Goal: Information Seeking & Learning: Compare options

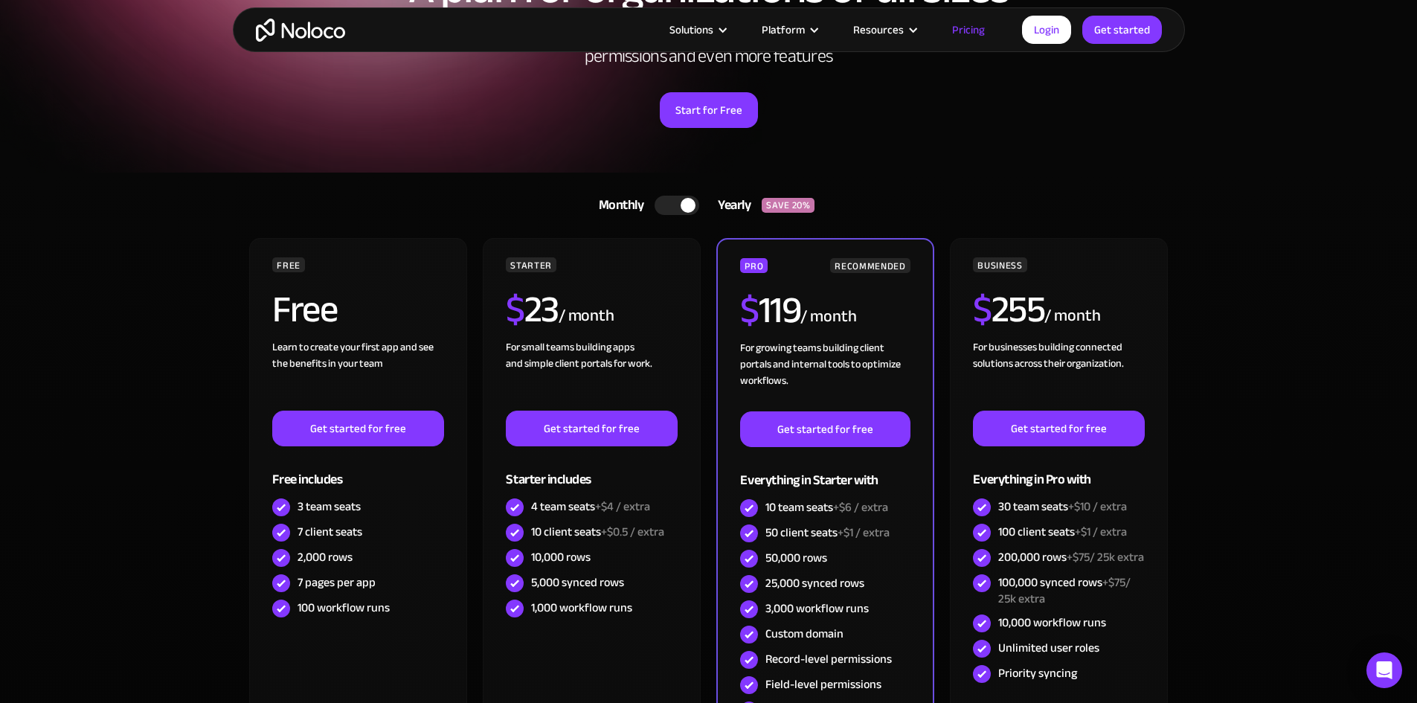
scroll to position [161, 0]
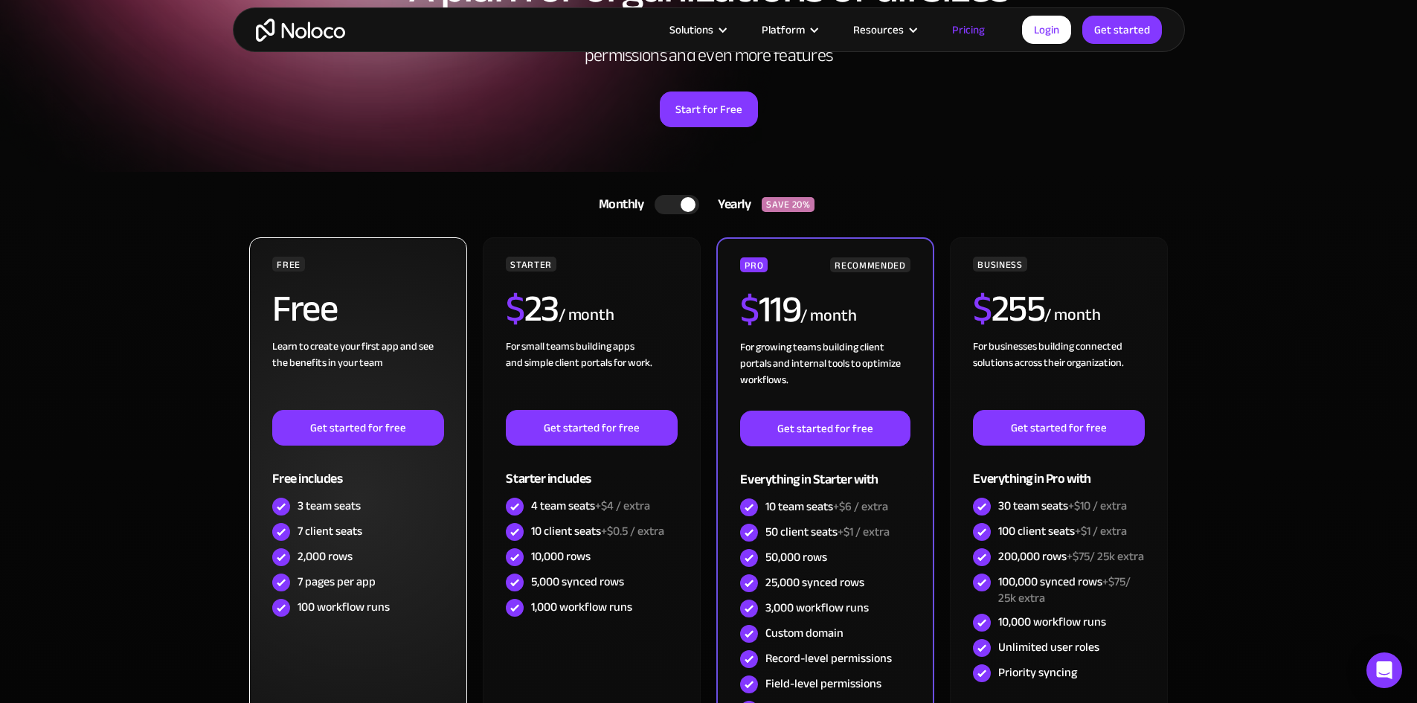
click at [331, 560] on div "2,000 rows" at bounding box center [325, 556] width 55 height 16
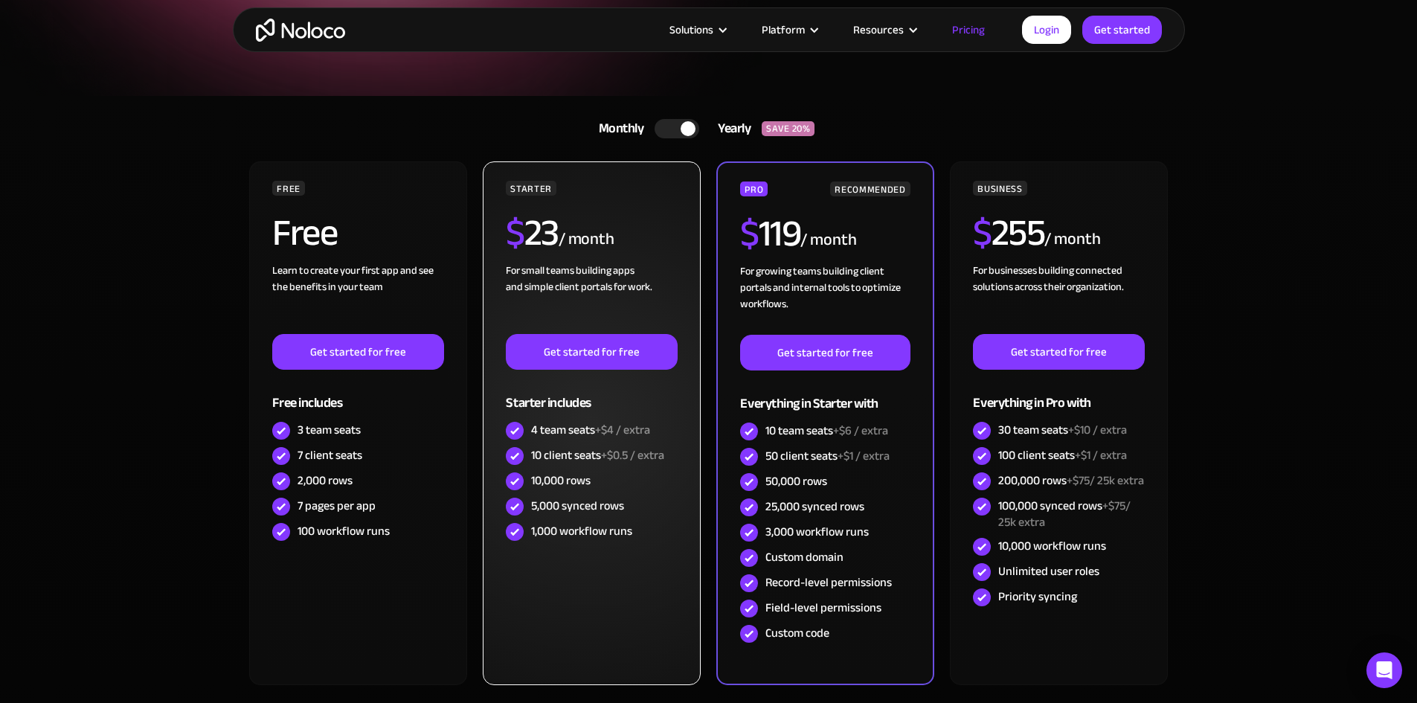
scroll to position [238, 0]
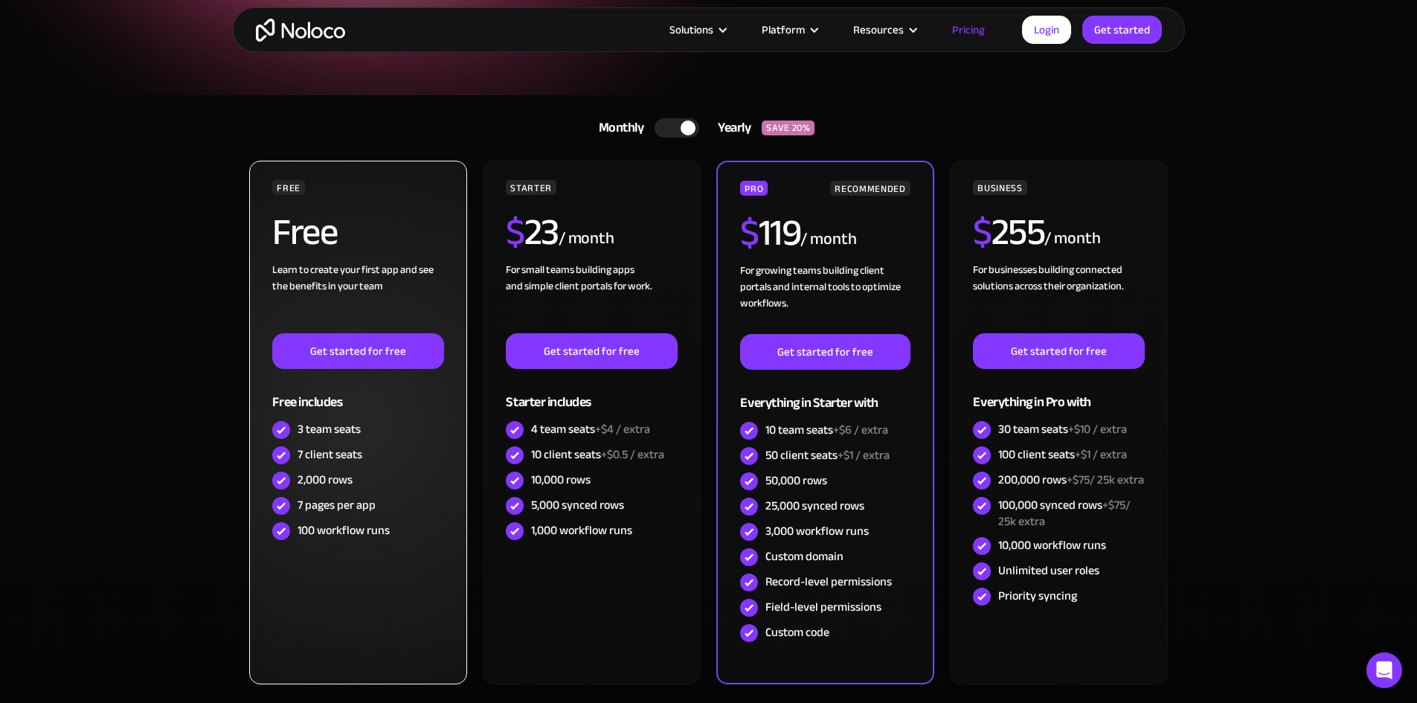
click at [382, 471] on div "2,000 rows" at bounding box center [357, 480] width 171 height 25
click at [312, 442] on div "3 team seats" at bounding box center [357, 429] width 171 height 25
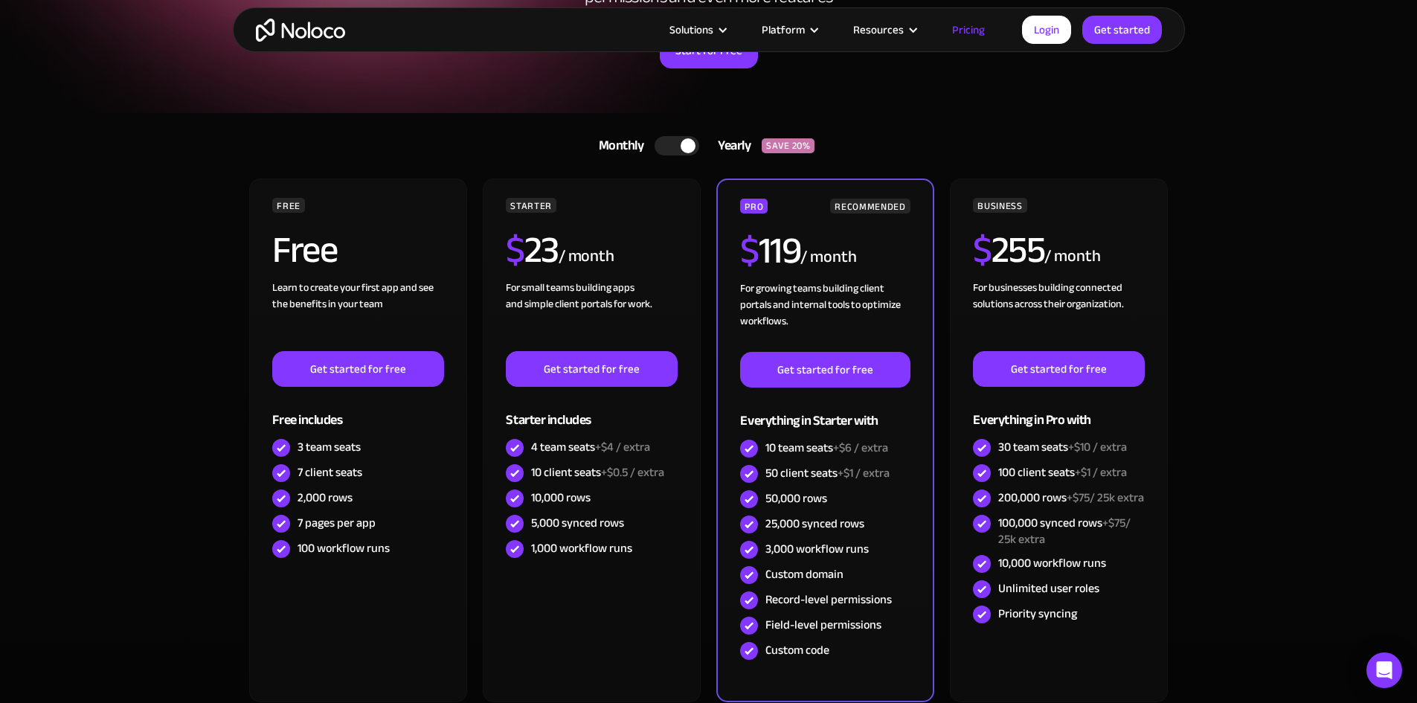
scroll to position [219, 0]
click at [685, 141] on div at bounding box center [688, 146] width 15 height 15
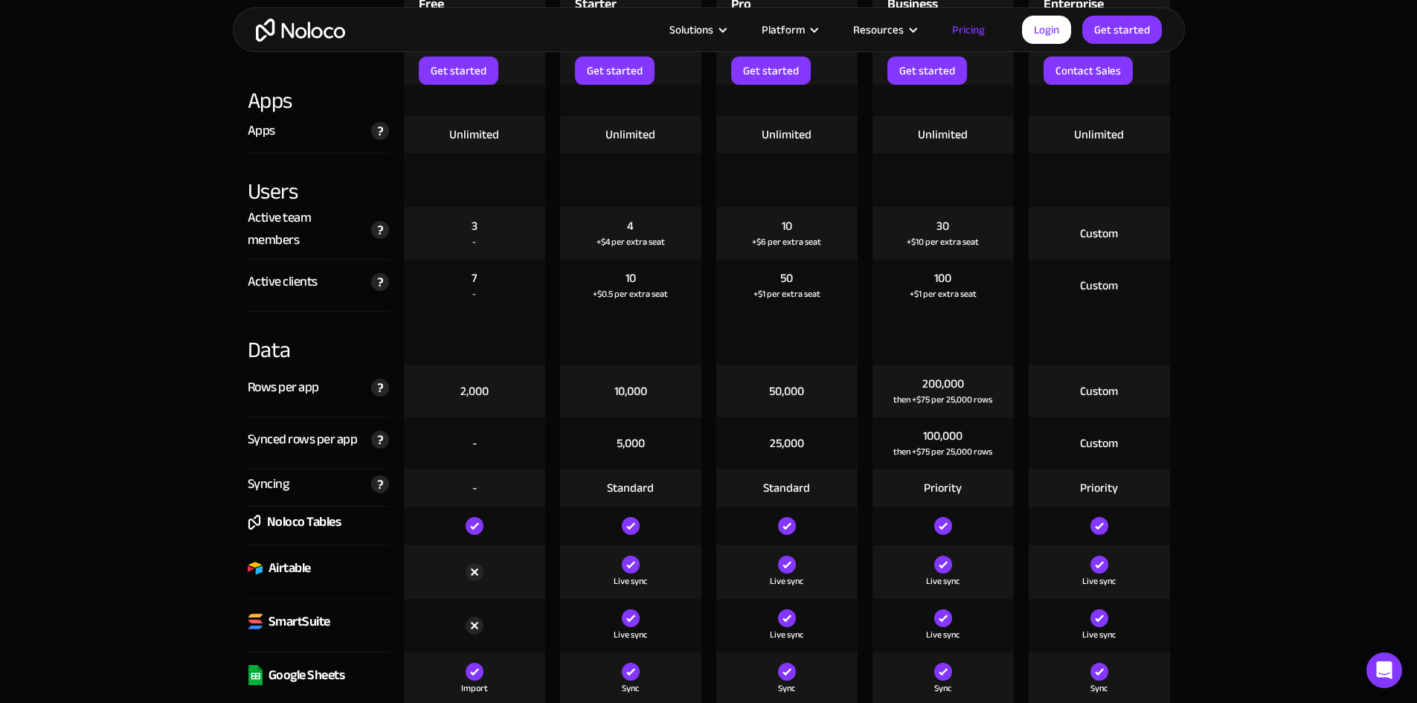
scroll to position [1619, 0]
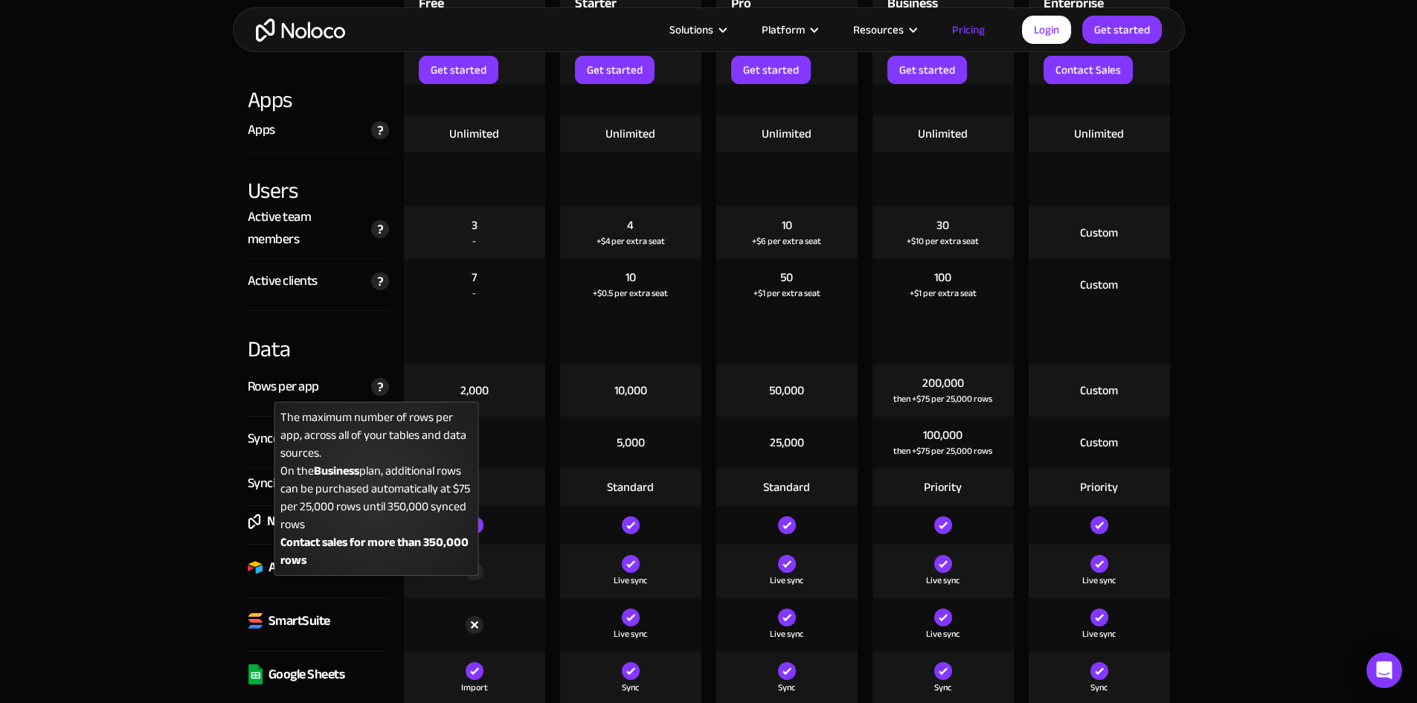
click at [371, 390] on img at bounding box center [380, 387] width 18 height 18
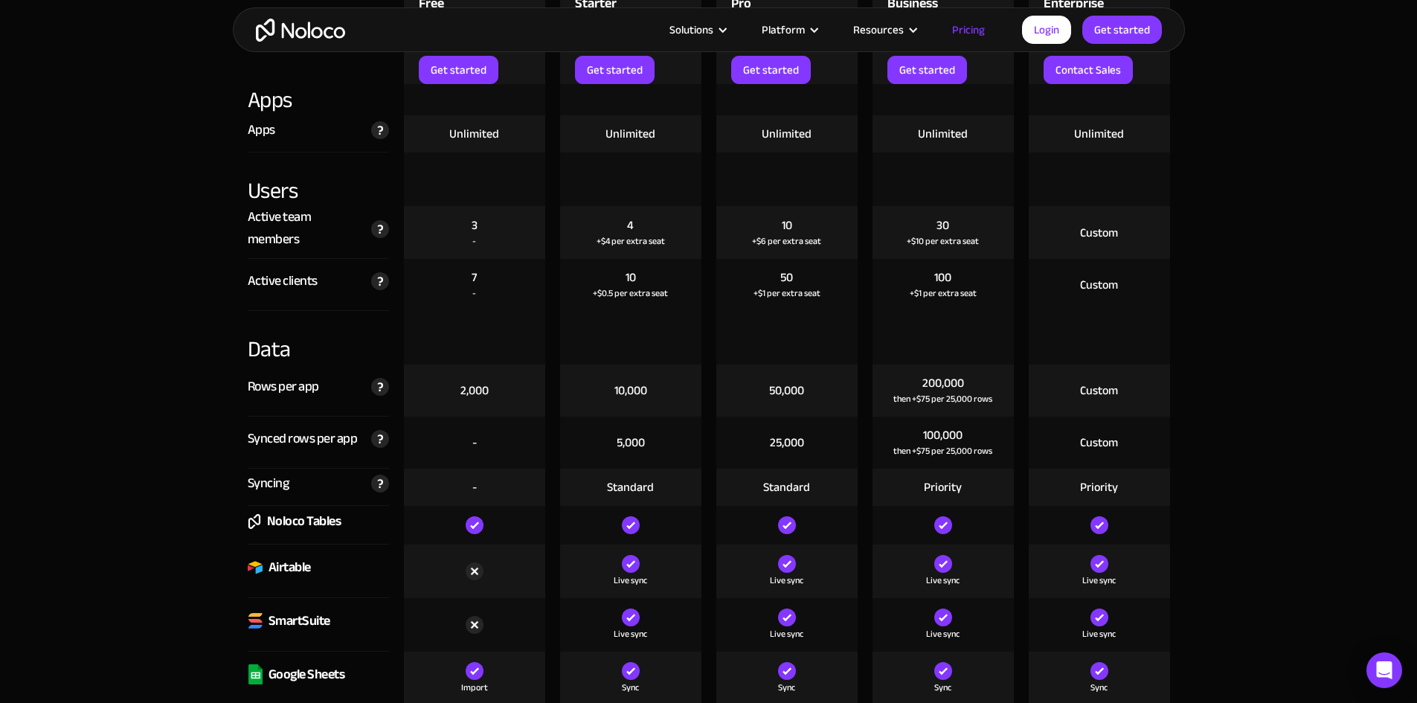
click at [469, 393] on div "2,000" at bounding box center [474, 390] width 28 height 16
click at [454, 382] on div "2,000" at bounding box center [474, 390] width 141 height 52
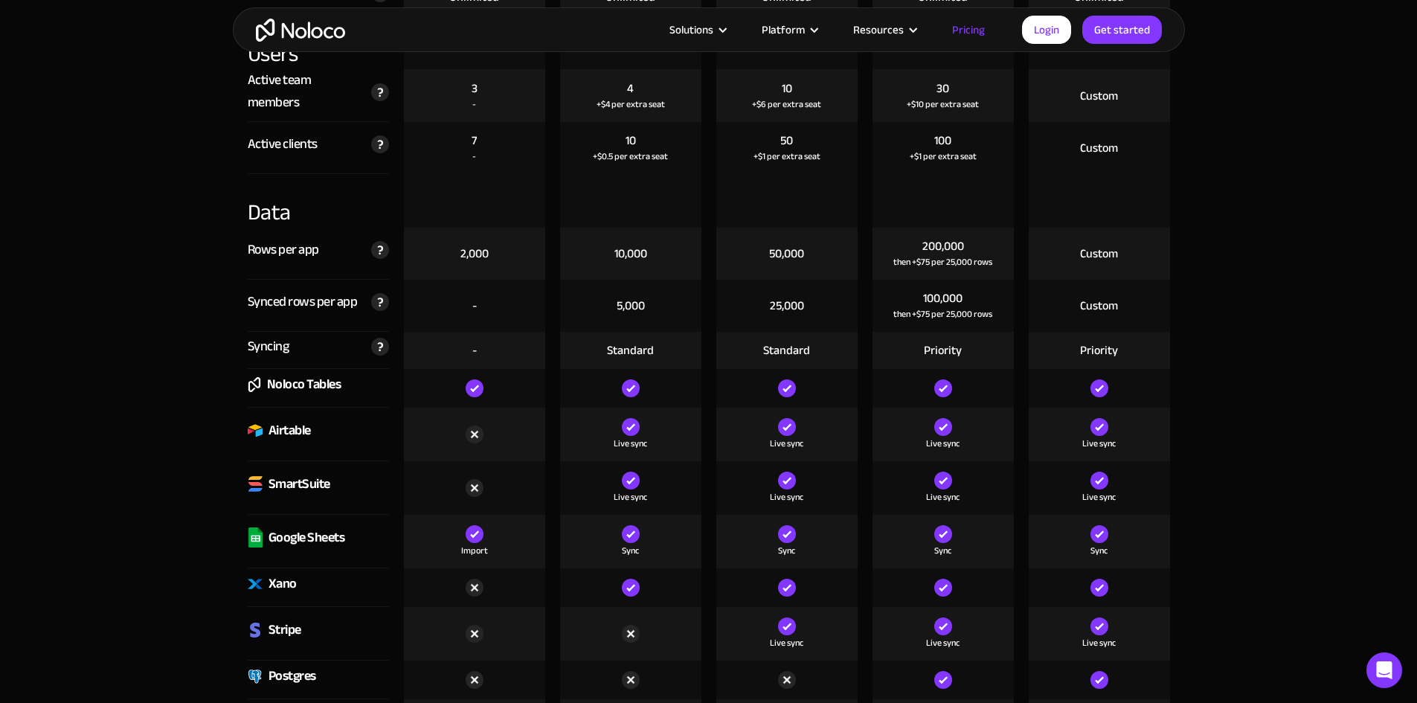
scroll to position [1757, 0]
click at [474, 482] on img at bounding box center [475, 487] width 18 height 18
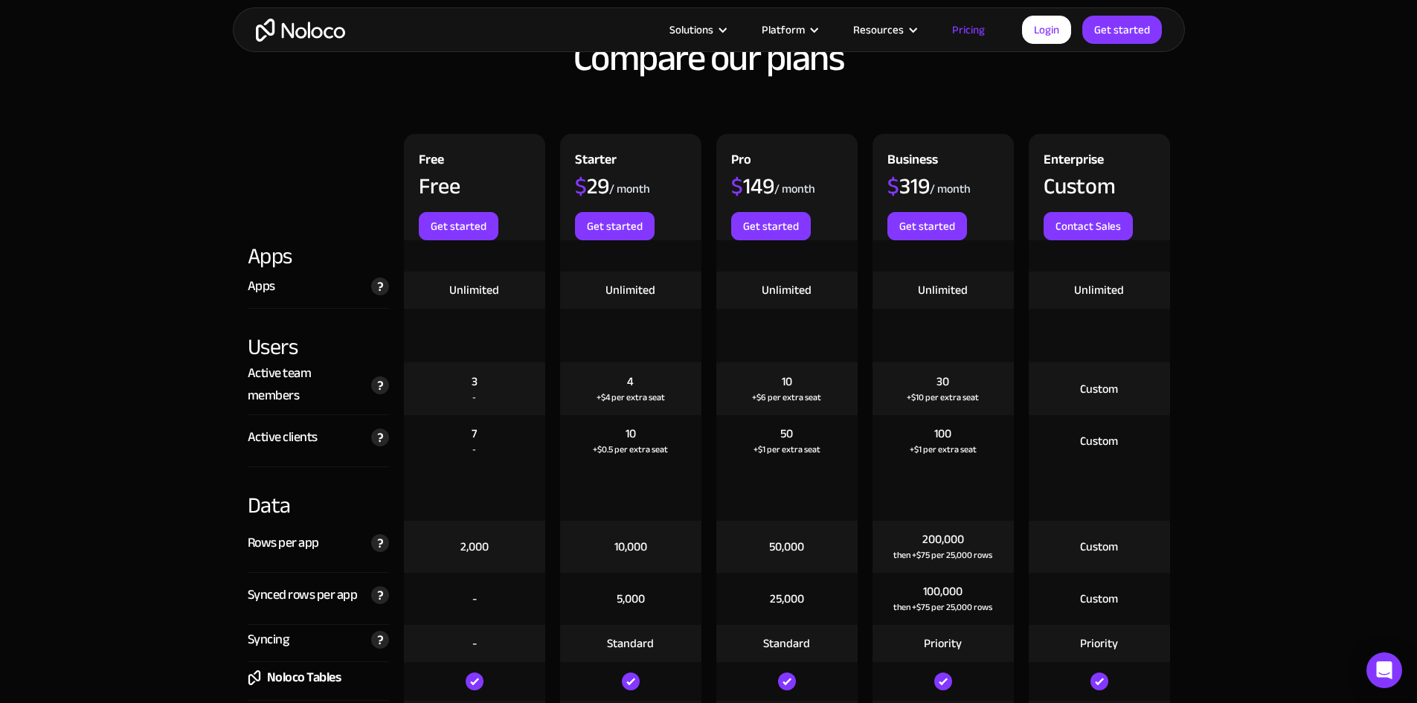
scroll to position [1462, 0]
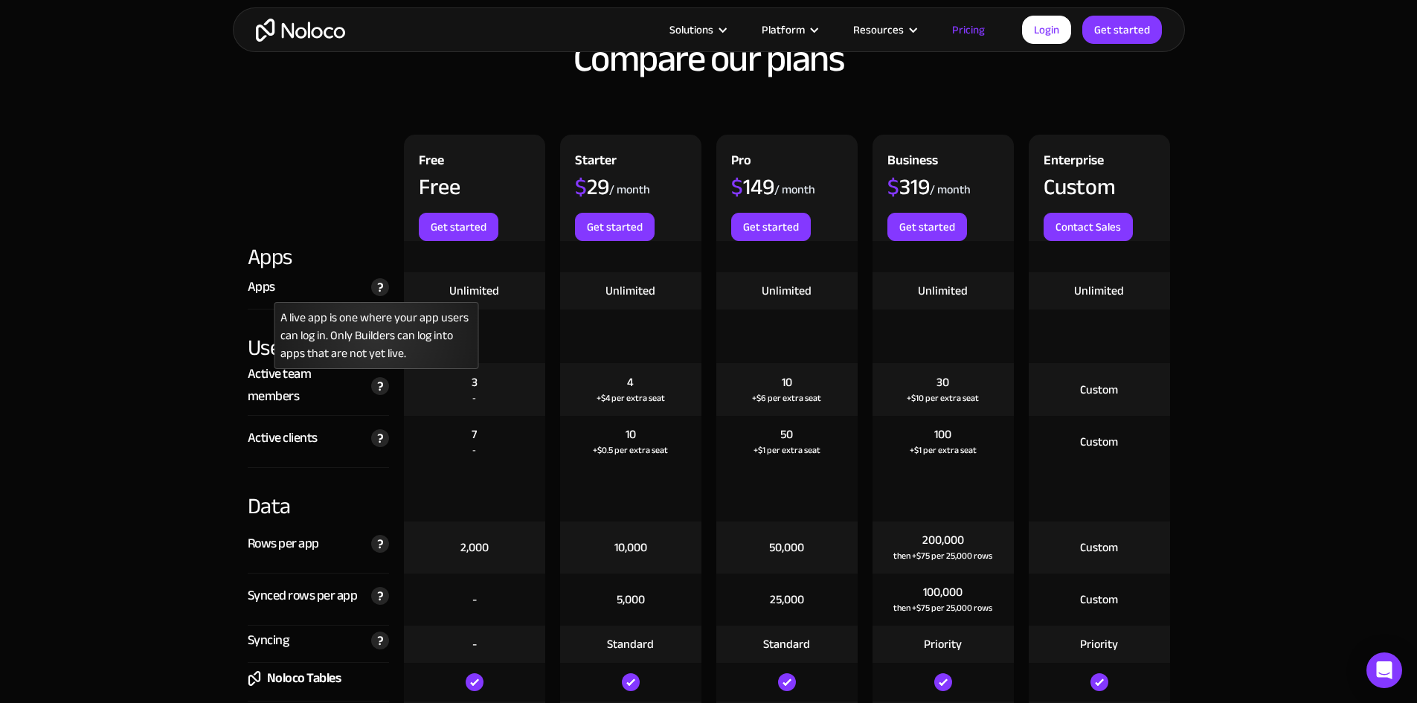
click at [377, 296] on img at bounding box center [380, 287] width 18 height 18
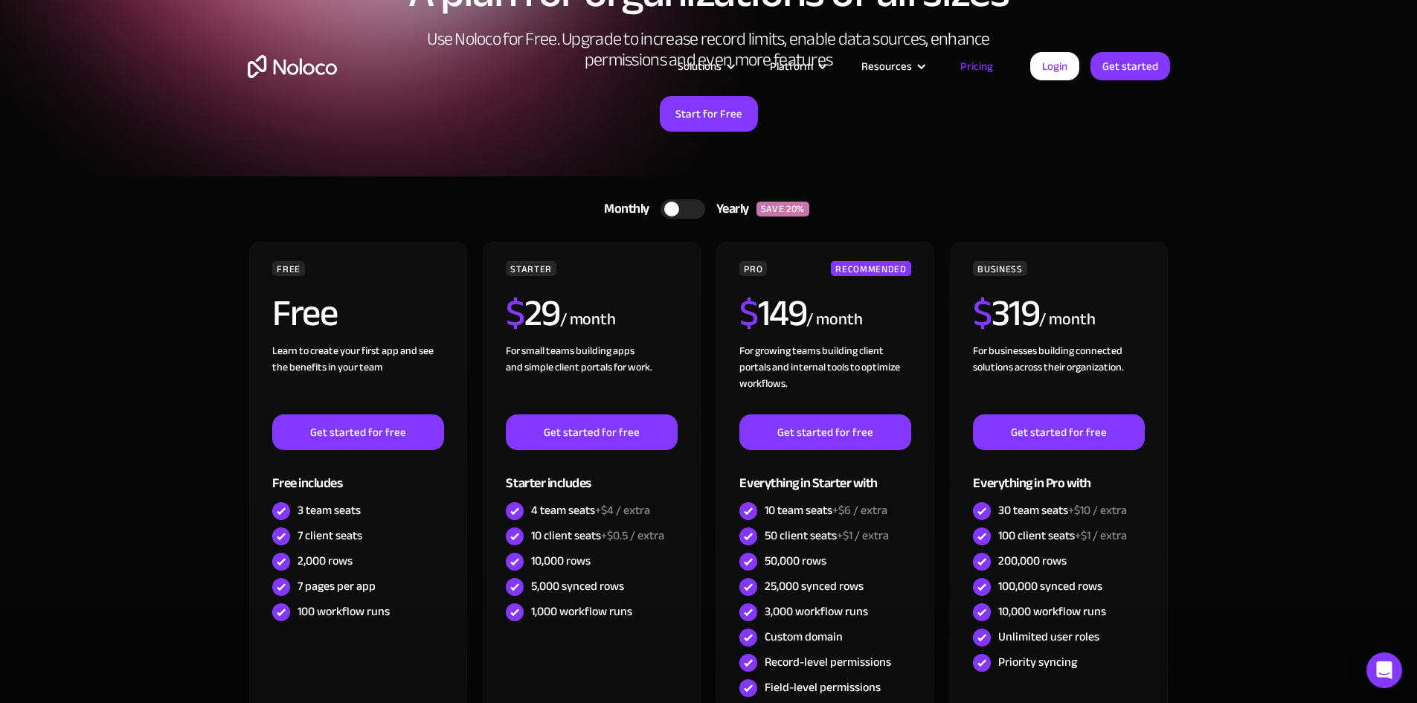
scroll to position [0, 0]
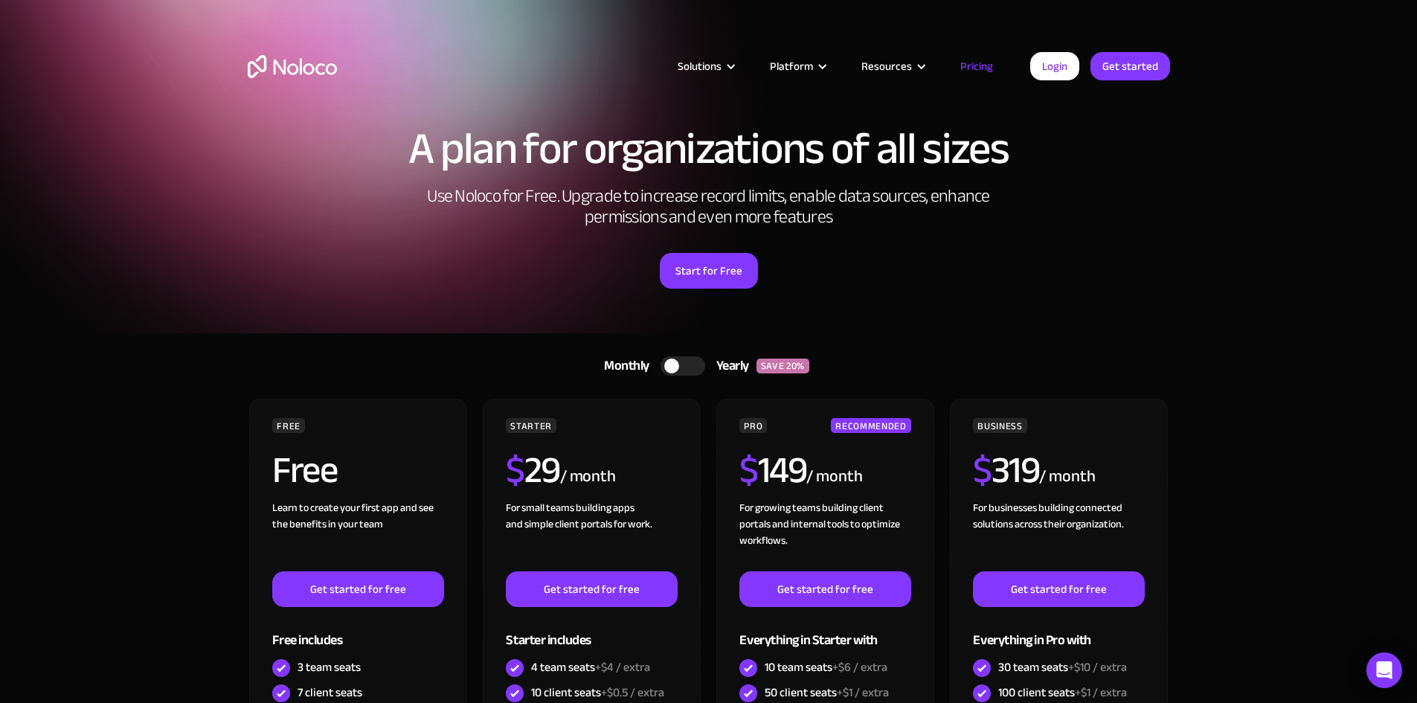
click at [687, 369] on div at bounding box center [682, 365] width 45 height 19
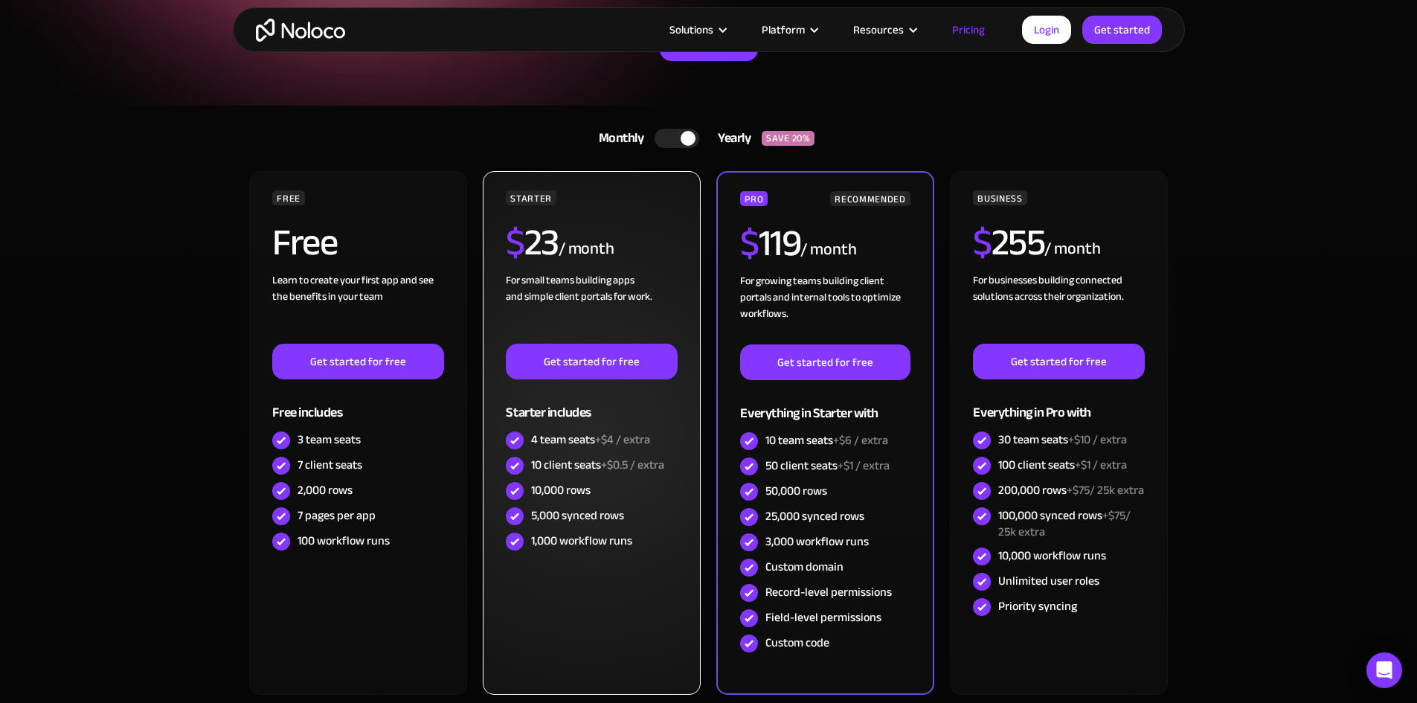
scroll to position [257, 0]
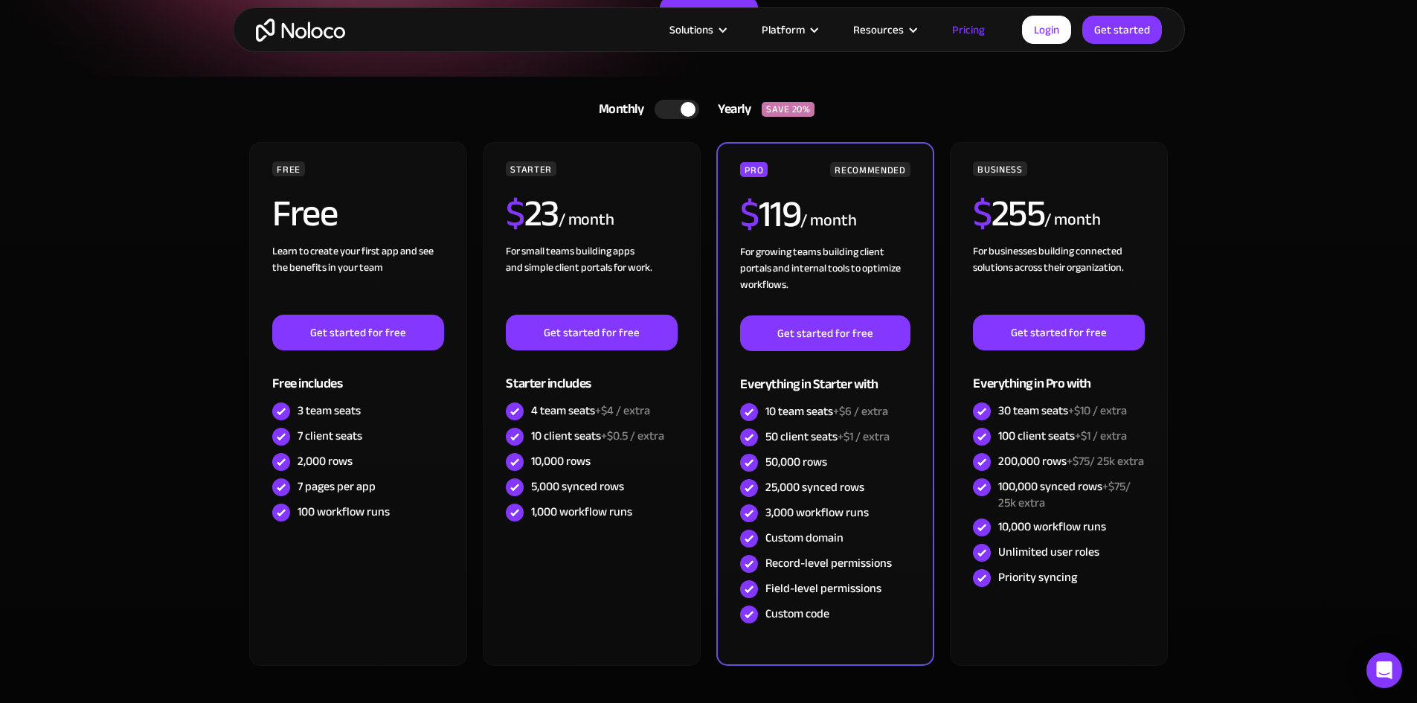
click at [974, 672] on div "FREE Free Learn to create your first app and see the benefits in your team ‍ Ge…" at bounding box center [709, 410] width 922 height 536
click at [993, 690] on div "FREE Free Learn to create your first app and see the benefits in your team ‍ Ge…" at bounding box center [709, 428] width 922 height 573
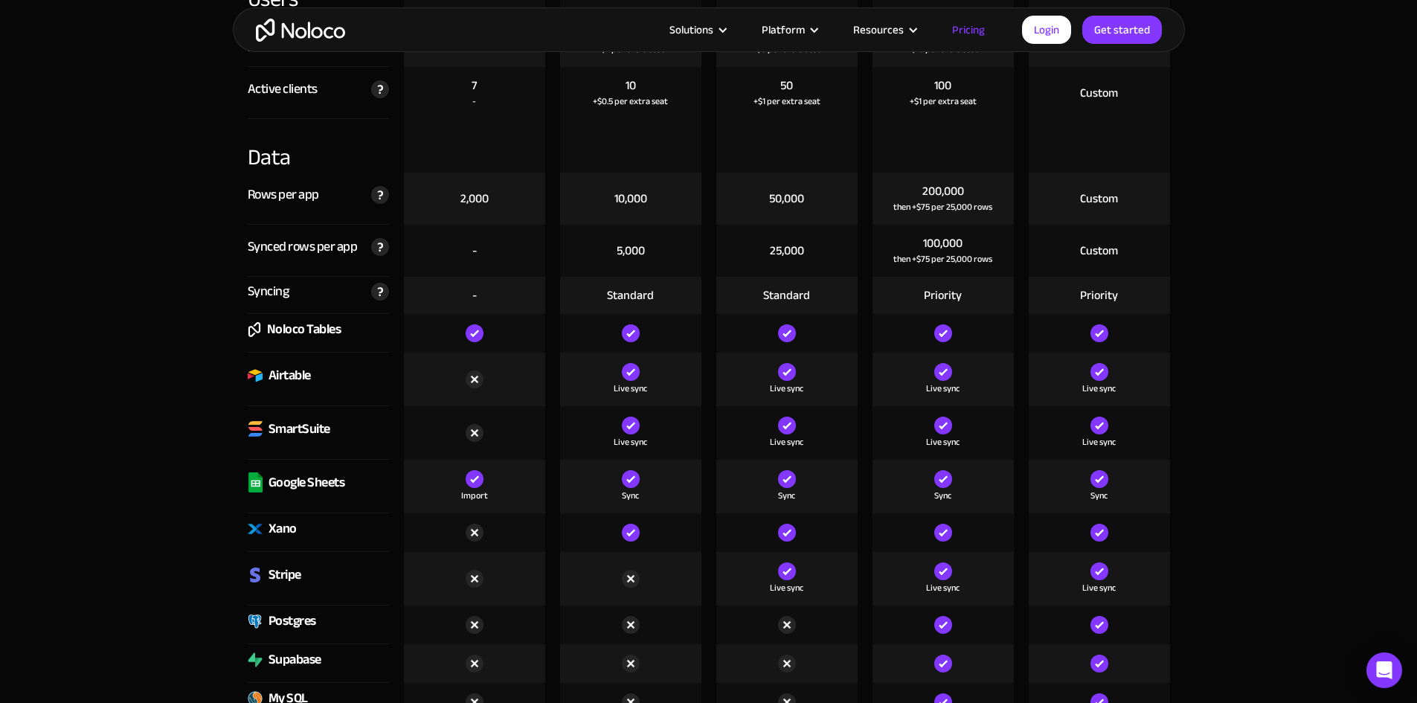
scroll to position [1813, 0]
click at [946, 424] on img at bounding box center [943, 425] width 18 height 18
drag, startPoint x: 946, startPoint y: 424, endPoint x: 940, endPoint y: 443, distance: 20.2
click at [946, 424] on img at bounding box center [943, 425] width 18 height 18
click at [933, 428] on div "Live sync" at bounding box center [942, 432] width 141 height 54
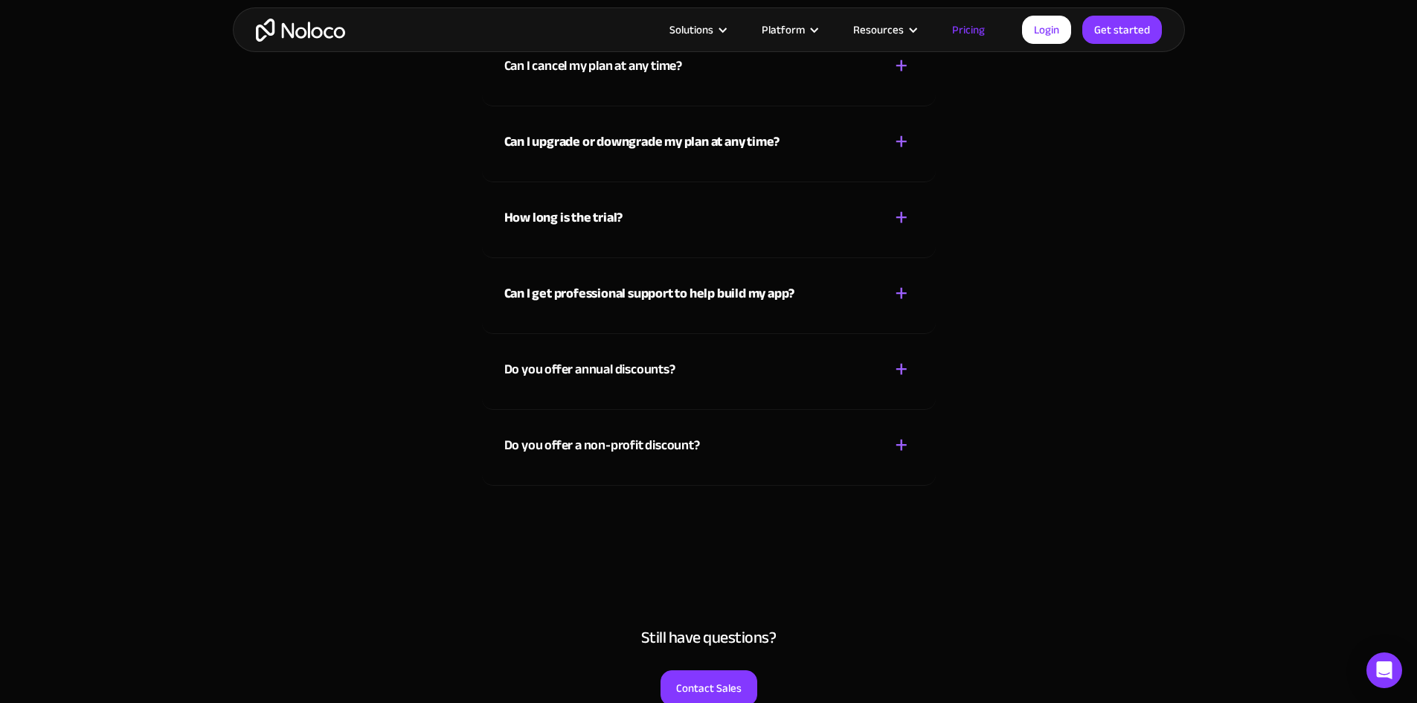
scroll to position [6600, 0]
click at [902, 440] on div "+" at bounding box center [901, 444] width 13 height 26
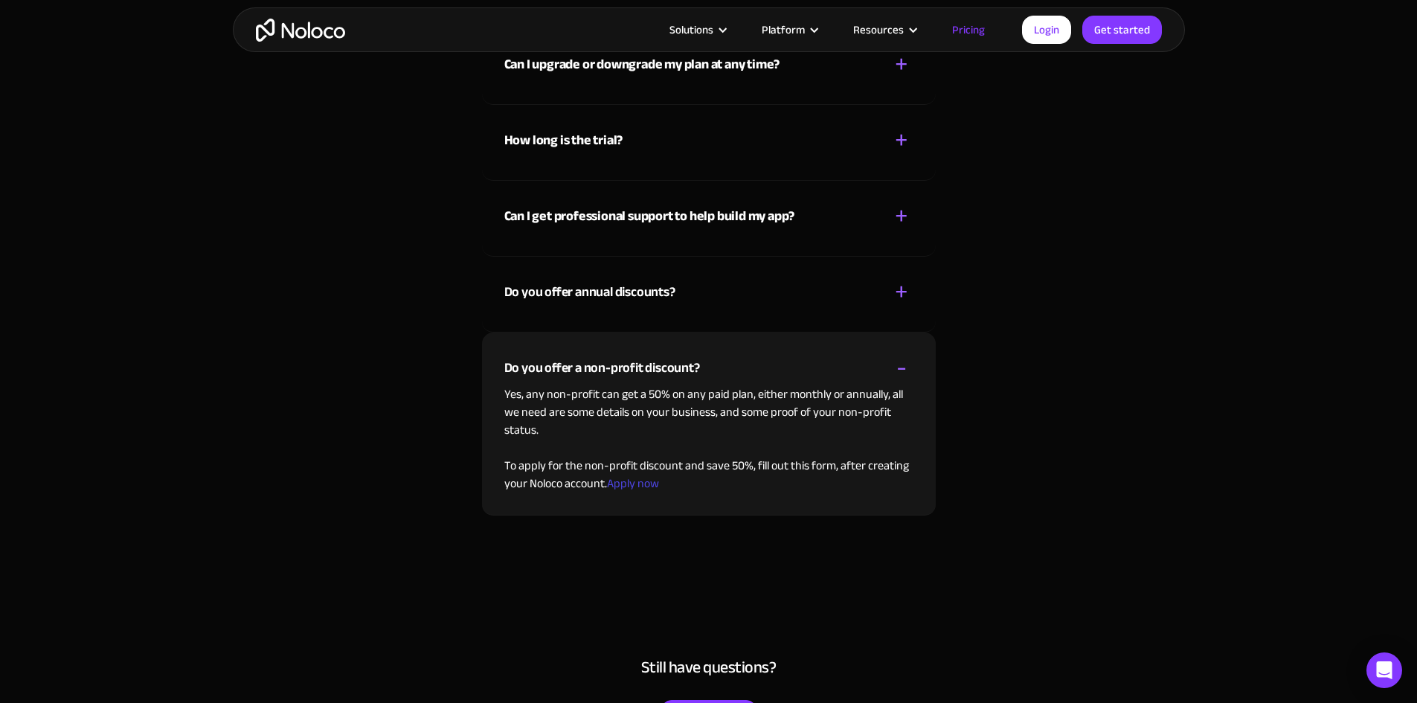
scroll to position [6678, 0]
